Goal: Navigation & Orientation: Find specific page/section

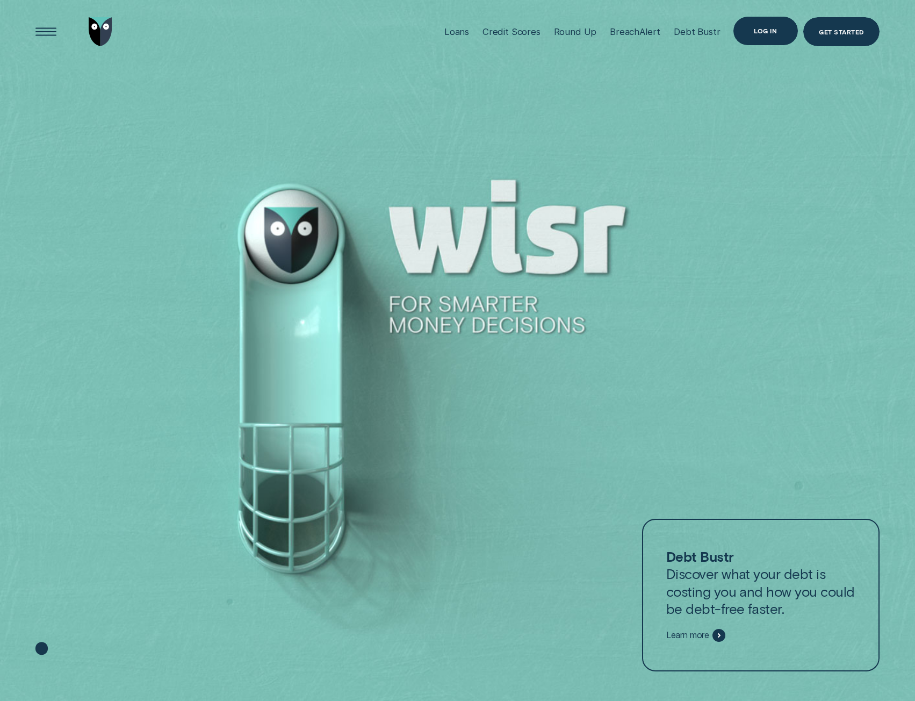
click at [769, 32] on div "Log in" at bounding box center [765, 30] width 23 height 5
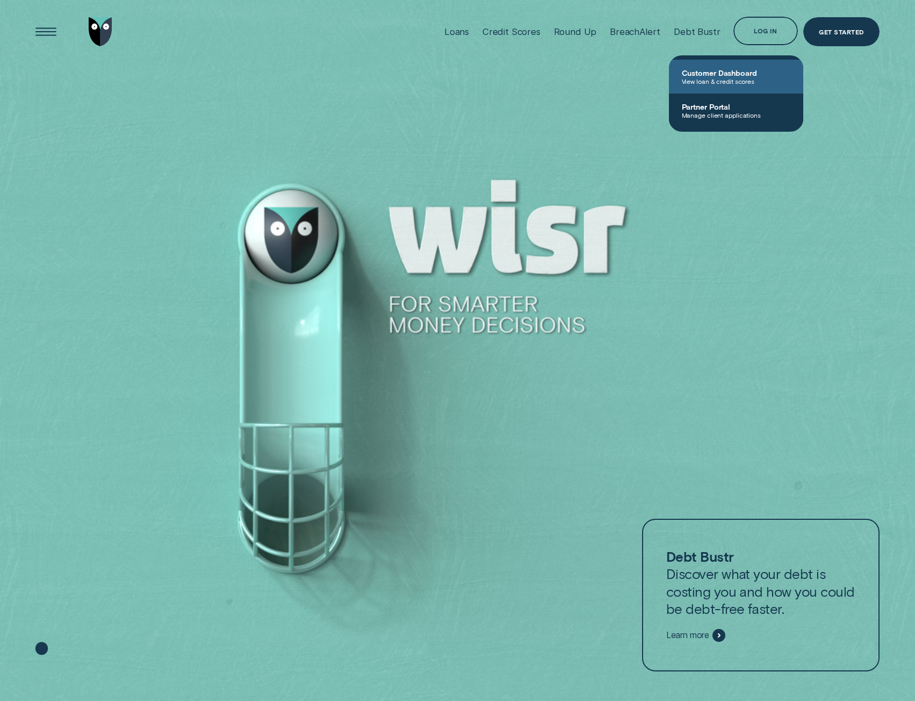
click at [764, 76] on span "Customer Dashboard" at bounding box center [736, 72] width 109 height 9
